Goal: Communication & Community: Answer question/provide support

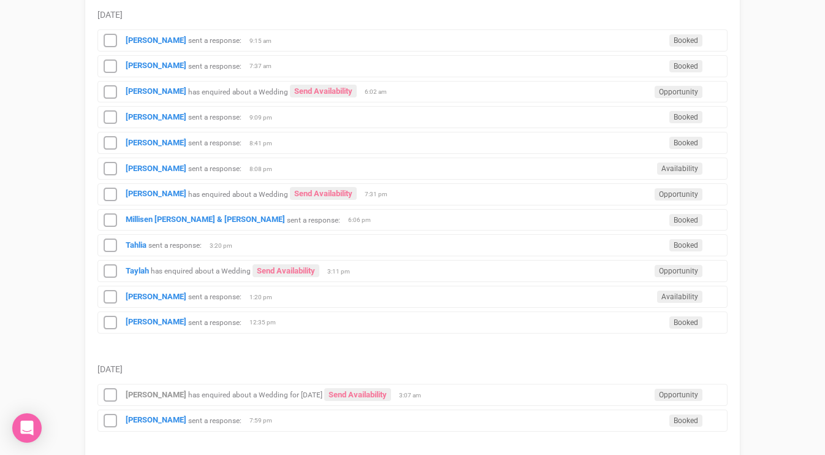
scroll to position [338, 0]
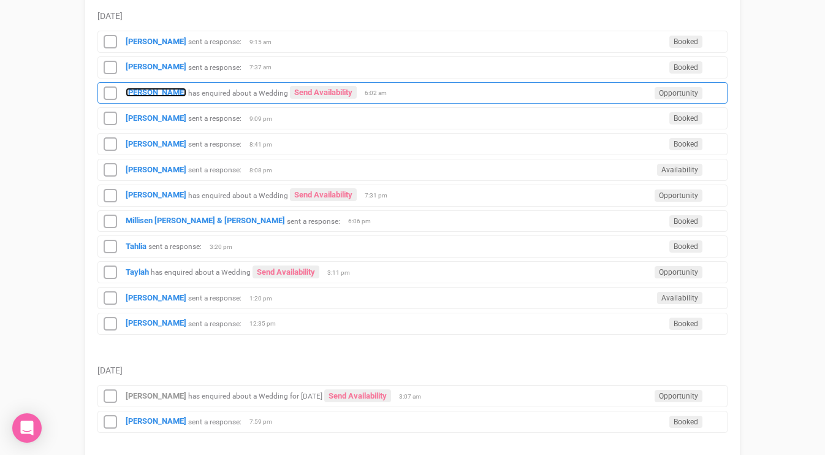
click at [151, 93] on strong "[PERSON_NAME]" at bounding box center [156, 92] width 61 height 9
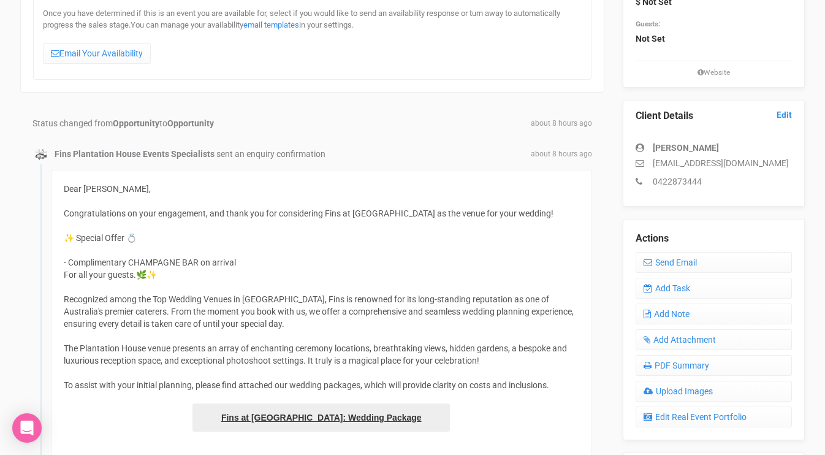
scroll to position [208, 0]
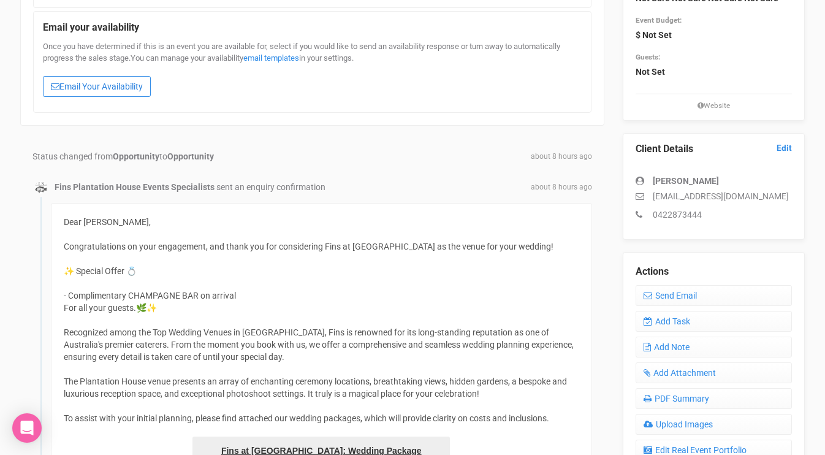
click at [130, 80] on link "Email Your Availability" at bounding box center [97, 86] width 108 height 21
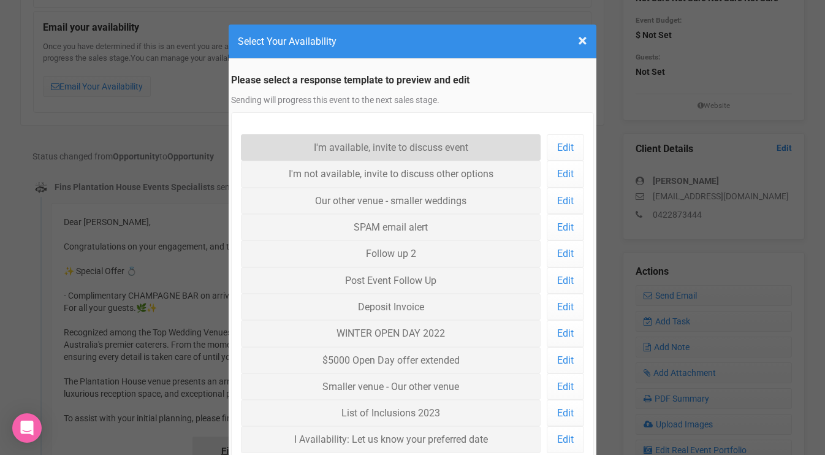
click at [309, 146] on link "I'm available, invite to discuss event" at bounding box center [391, 147] width 300 height 26
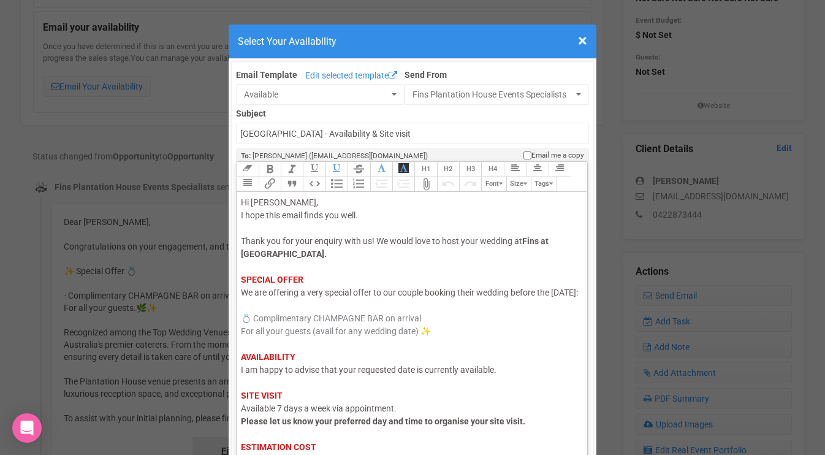
click at [271, 374] on span "I am happy to advise that your requested date is currently available." at bounding box center [368, 370] width 255 height 10
click at [270, 374] on span "I am happy to advise that your requested date is currently available." at bounding box center [368, 370] width 255 height 10
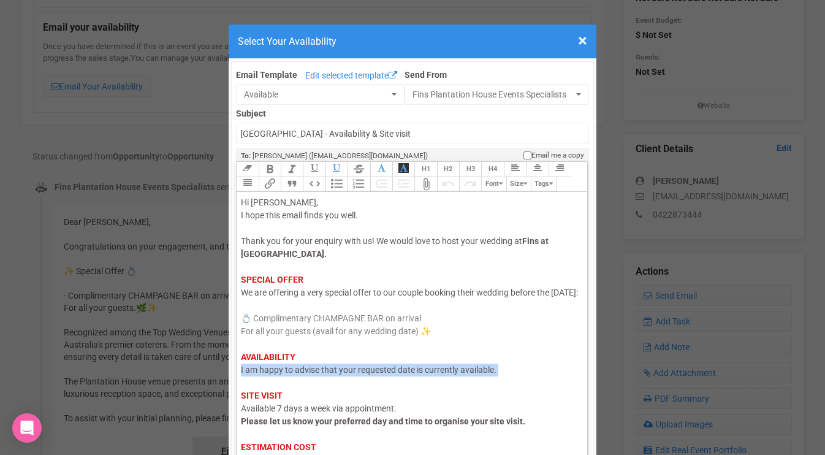
click at [270, 374] on span "I am happy to advise that your requested date is currently available." at bounding box center [368, 370] width 255 height 10
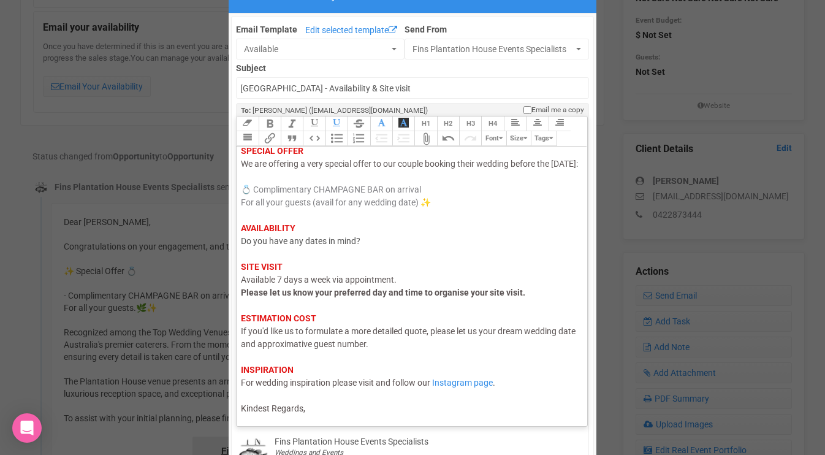
scroll to position [97, 0]
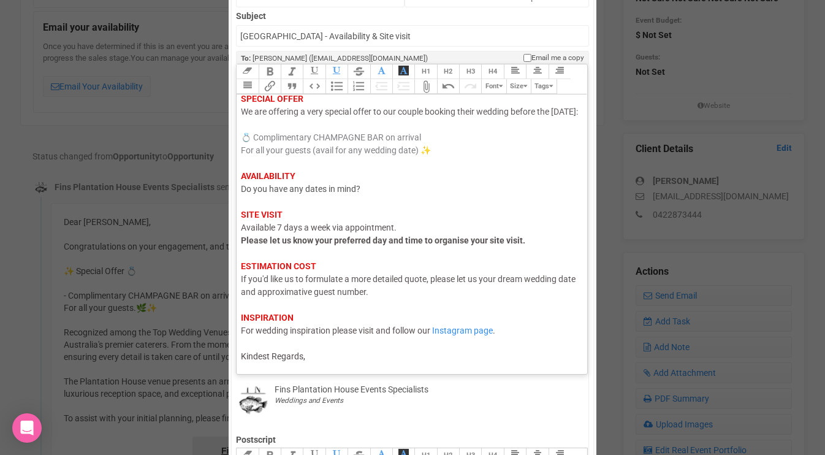
click at [320, 360] on div "Hi Rebecca, I hope this email finds you well. Thank you for your enquiry with u…" at bounding box center [410, 188] width 338 height 347
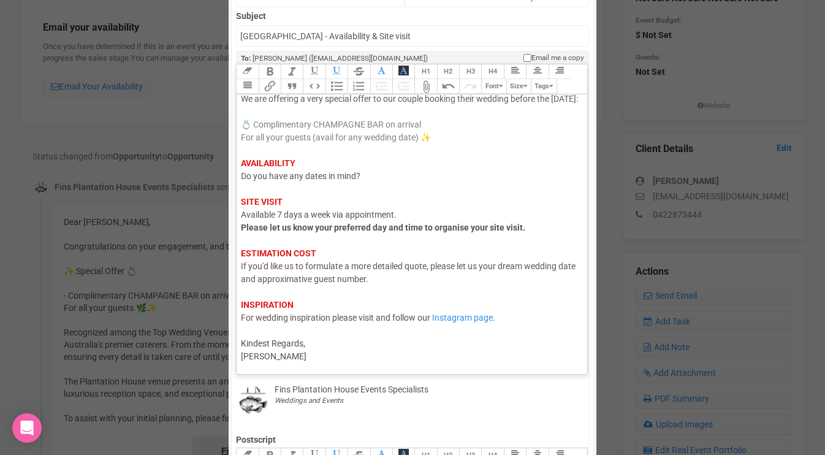
click at [248, 361] on span "Kindest Regards, morgan" at bounding box center [274, 349] width 66 height 23
type trix-editor "<div><span style="color: rgb(95, 88, 88);">Hi Rebecca,</span><br><span style="c…"
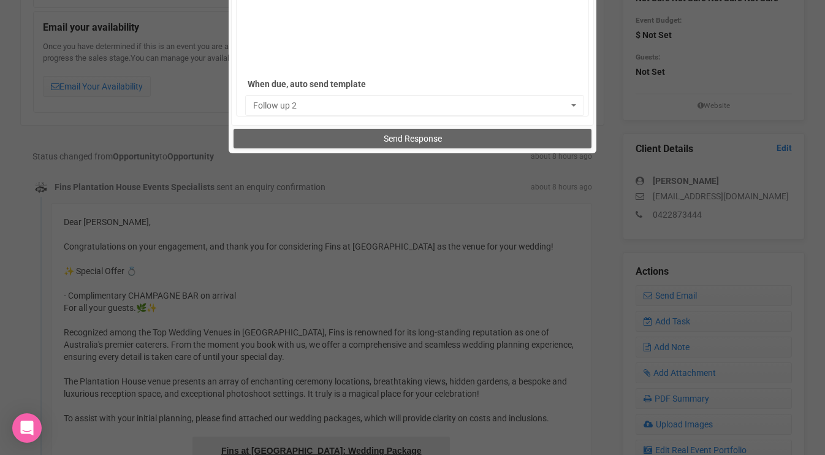
scroll to position [941, 0]
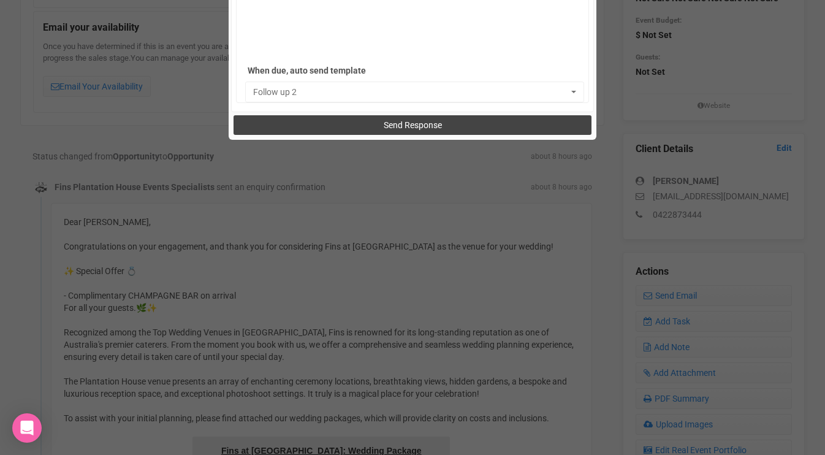
click at [354, 123] on button "Send Response" at bounding box center [411, 125] width 357 height 20
